Goal: Check status: Check status

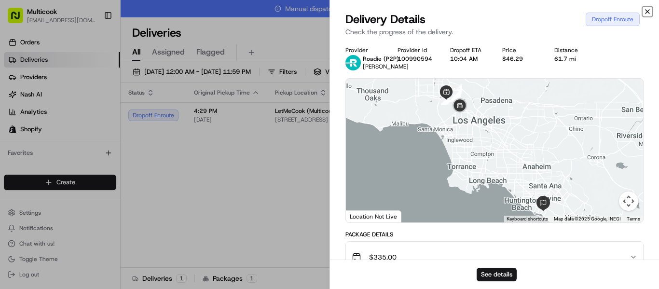
click at [648, 12] on icon "button" at bounding box center [648, 12] width 4 height 4
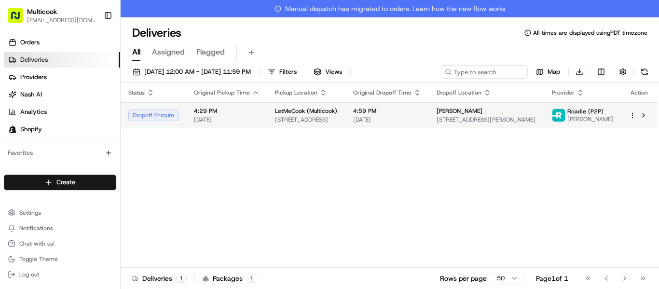
click at [421, 119] on span "[DATE]" at bounding box center [387, 120] width 68 height 8
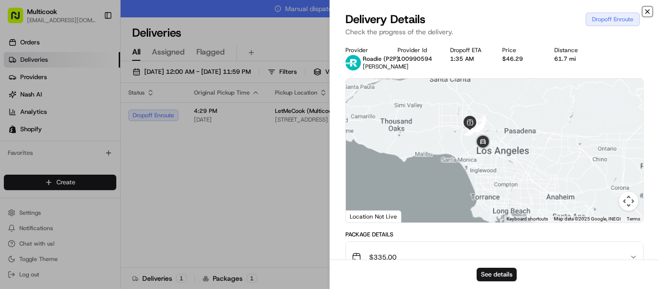
click at [649, 11] on icon "button" at bounding box center [648, 12] width 8 height 8
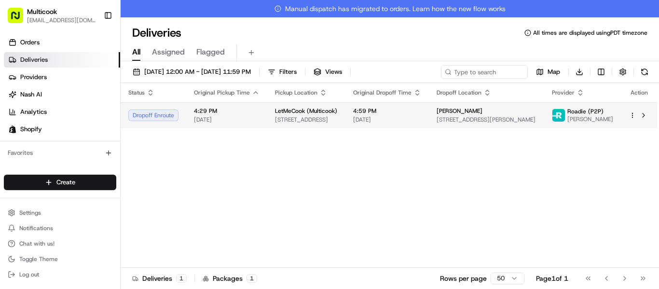
click at [346, 112] on td "LetMeCook (Multicook) [STREET_ADDRESS]" at bounding box center [306, 115] width 78 height 26
click at [313, 116] on span "[STREET_ADDRESS]" at bounding box center [306, 120] width 63 height 8
click at [315, 110] on span "LetMeCook (Multicook)" at bounding box center [306, 111] width 62 height 8
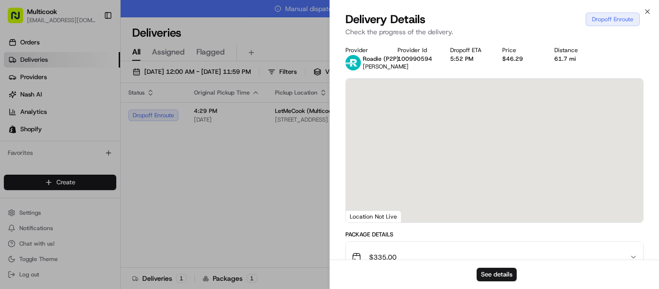
click at [300, 112] on div at bounding box center [329, 144] width 659 height 289
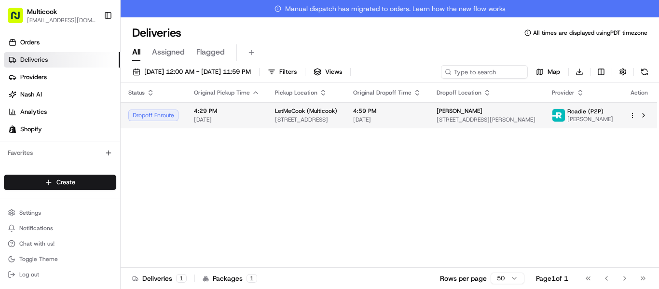
click at [297, 122] on span "[STREET_ADDRESS]" at bounding box center [306, 120] width 63 height 8
